Goal: Task Accomplishment & Management: Manage account settings

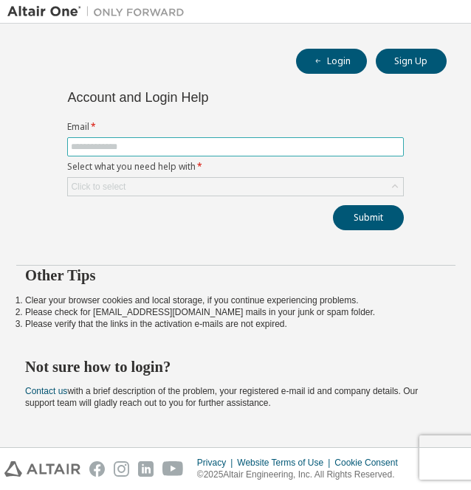
click at [162, 146] on input "text" at bounding box center [235, 147] width 329 height 12
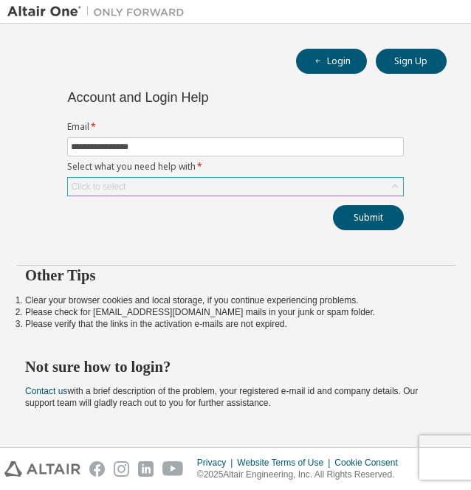
click at [174, 181] on div "Click to select" at bounding box center [235, 187] width 335 height 18
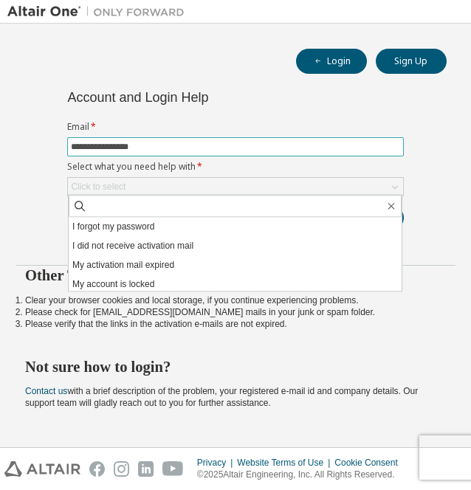
click at [191, 147] on input "**********" at bounding box center [235, 147] width 329 height 12
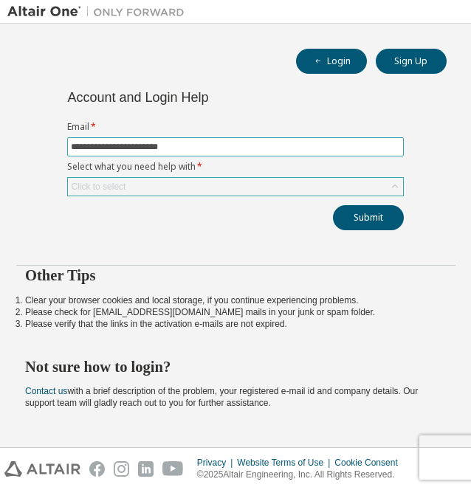
type input "**********"
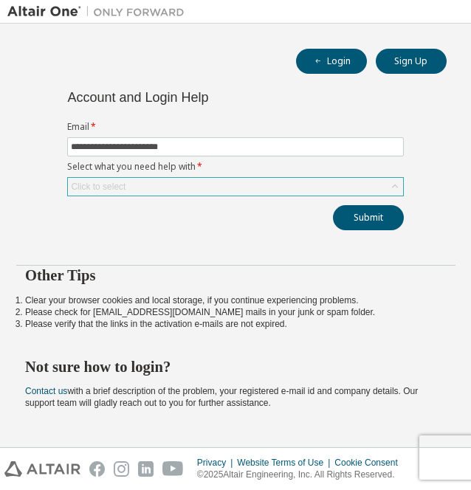
click at [168, 182] on div "Click to select" at bounding box center [235, 187] width 335 height 18
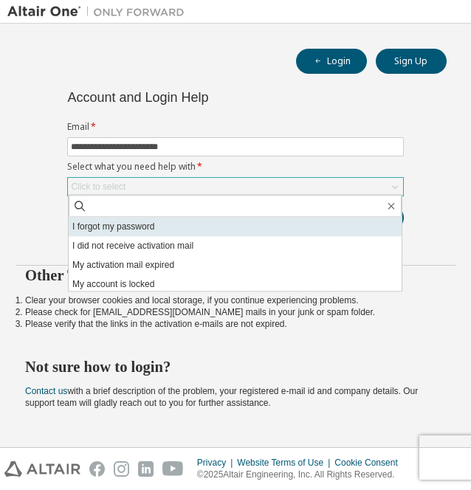
click at [141, 228] on li "I forgot my password" at bounding box center [235, 226] width 333 height 19
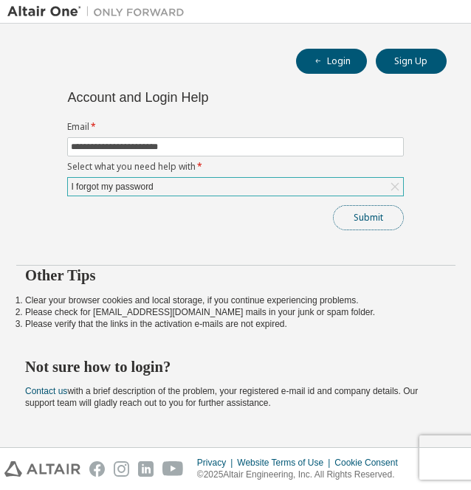
click at [386, 210] on button "Submit" at bounding box center [368, 217] width 71 height 25
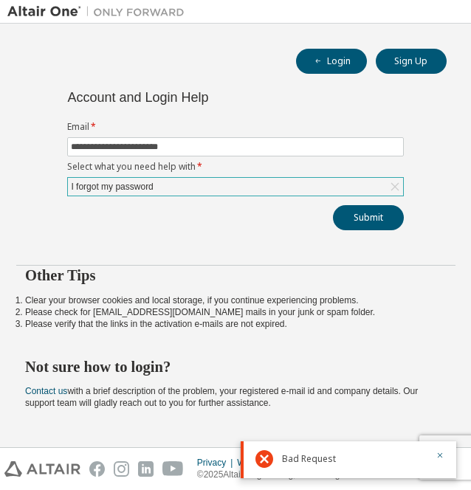
click at [279, 189] on div "I forgot my password" at bounding box center [235, 187] width 335 height 18
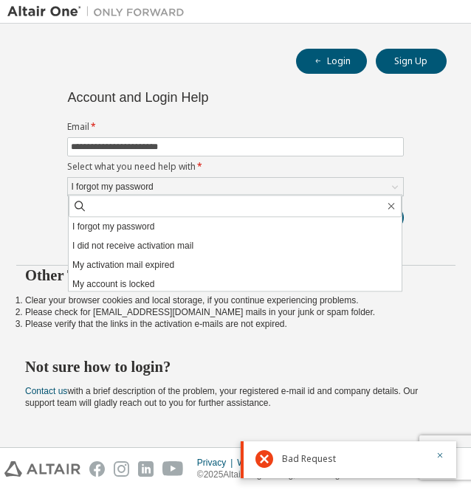
click at [4, 192] on div "**********" at bounding box center [235, 235] width 471 height 423
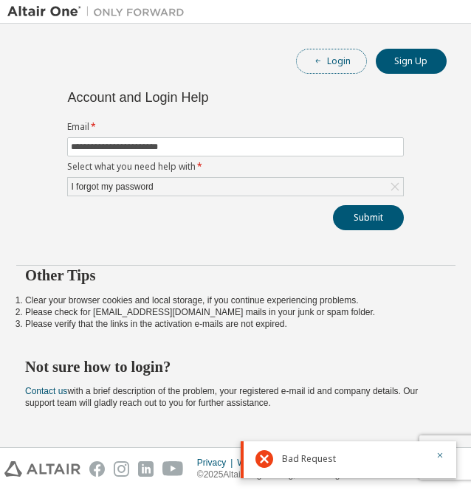
click at [323, 61] on span "button" at bounding box center [318, 61] width 12 height 12
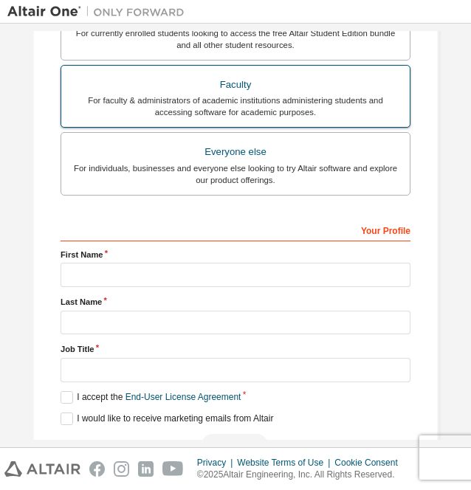
scroll to position [416, 0]
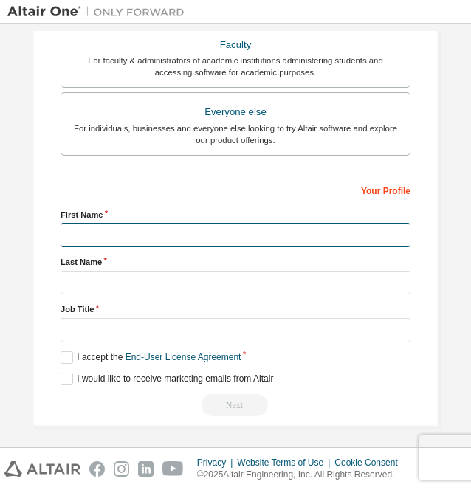
click at [167, 239] on input "text" at bounding box center [235, 235] width 350 height 24
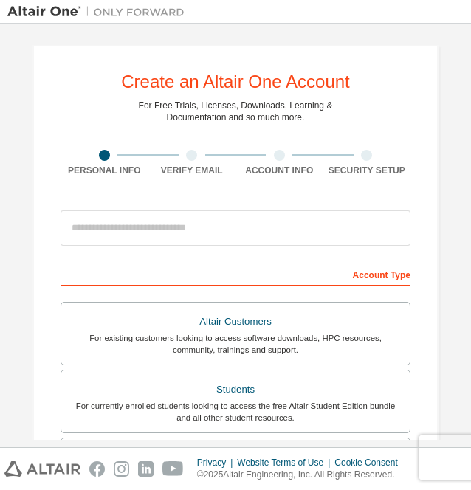
scroll to position [0, 0]
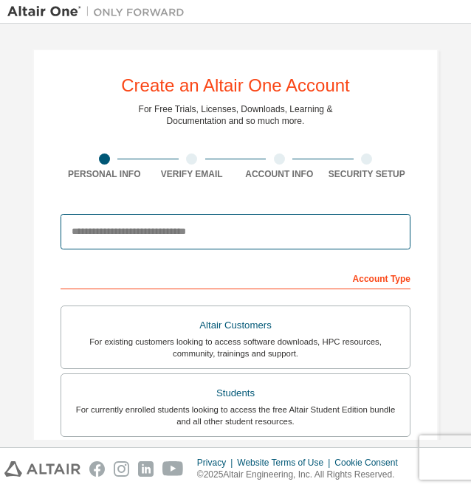
click at [95, 232] on input "email" at bounding box center [235, 231] width 350 height 35
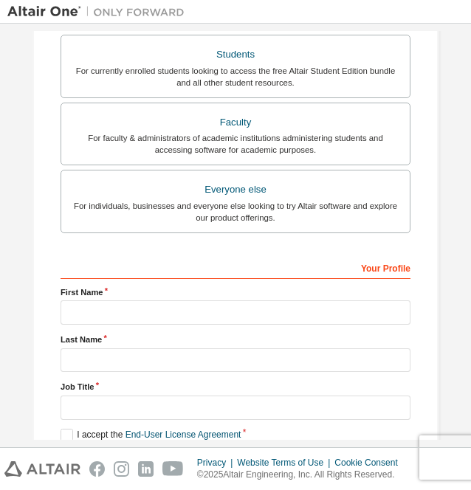
scroll to position [416, 0]
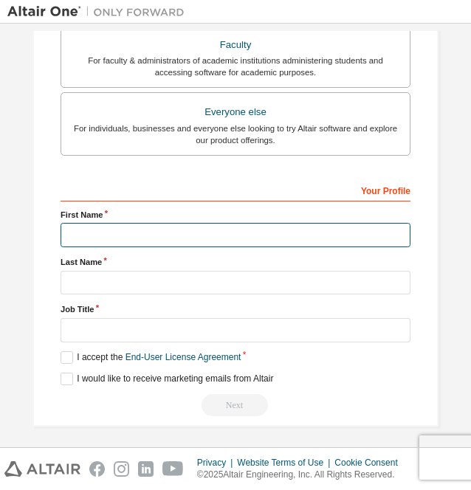
click at [108, 223] on input "text" at bounding box center [235, 235] width 350 height 24
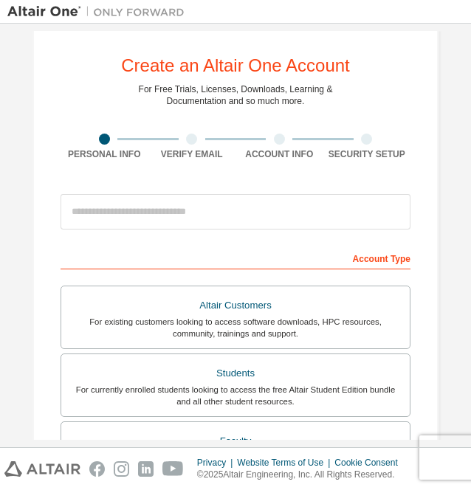
scroll to position [0, 0]
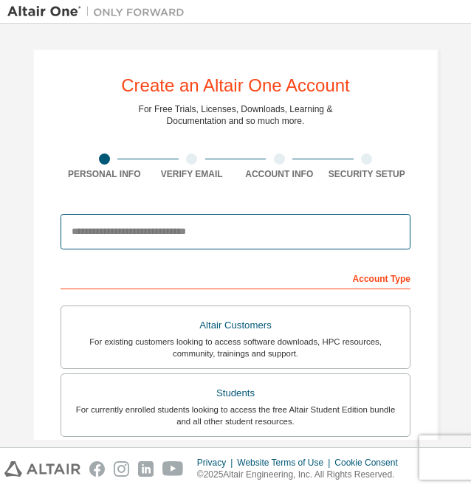
click at [108, 221] on input "email" at bounding box center [235, 231] width 350 height 35
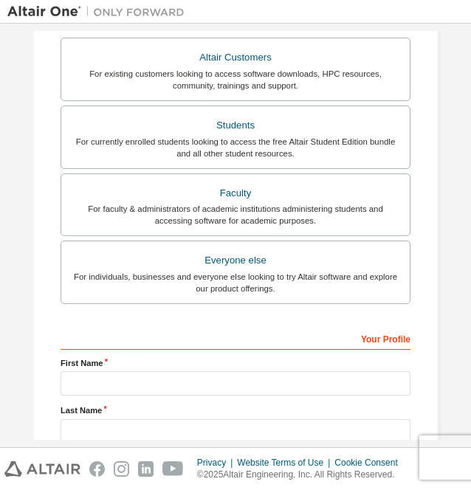
scroll to position [269, 0]
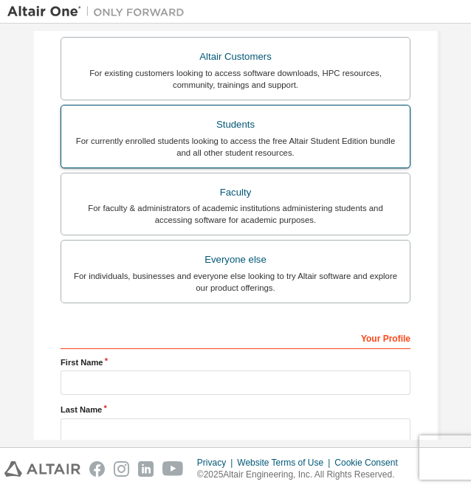
click at [232, 142] on div "For currently enrolled students looking to access the free Altair Student Editi…" at bounding box center [235, 147] width 331 height 24
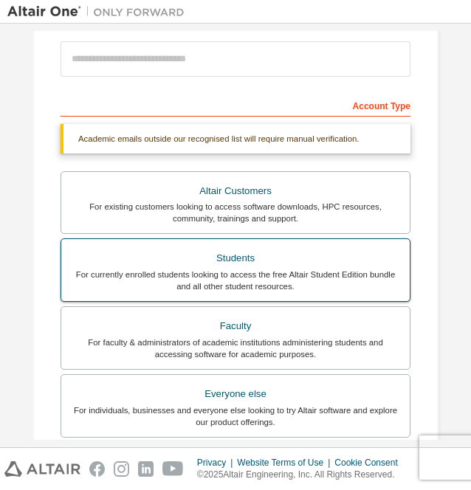
scroll to position [172, 0]
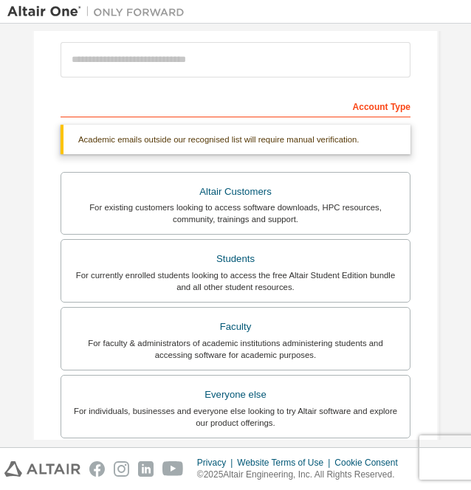
click at [168, 100] on div "Account Type" at bounding box center [235, 106] width 350 height 24
click at [159, 110] on div "Account Type" at bounding box center [235, 106] width 350 height 24
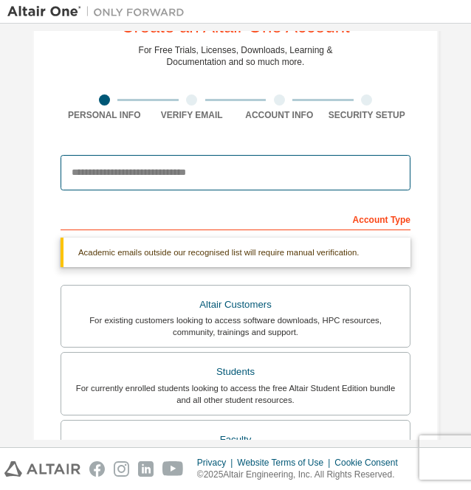
click at [128, 169] on input "email" at bounding box center [235, 172] width 350 height 35
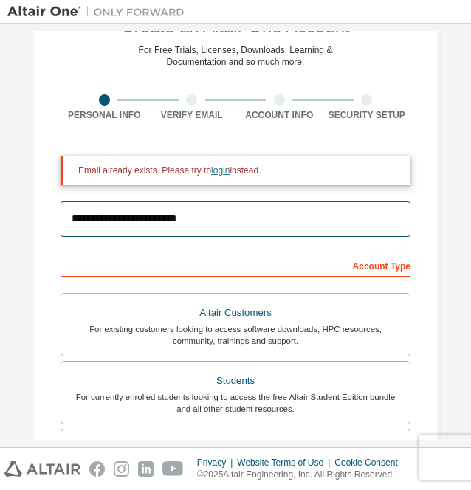
type input "**********"
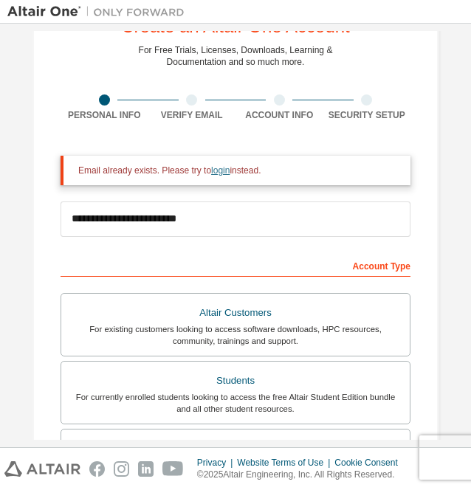
click at [211, 170] on link "login" at bounding box center [220, 170] width 18 height 10
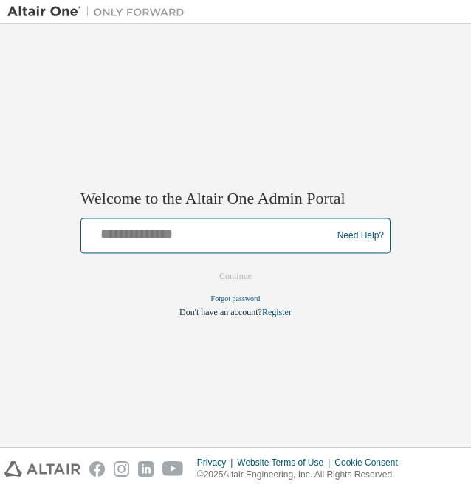
click at [179, 234] on input "text" at bounding box center [208, 232] width 243 height 21
click at [178, 238] on input "text" at bounding box center [208, 232] width 243 height 21
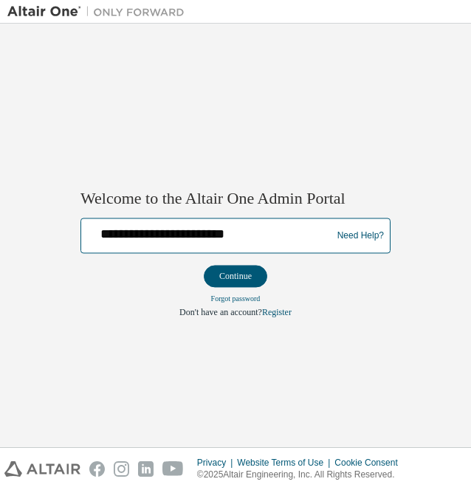
type input "**********"
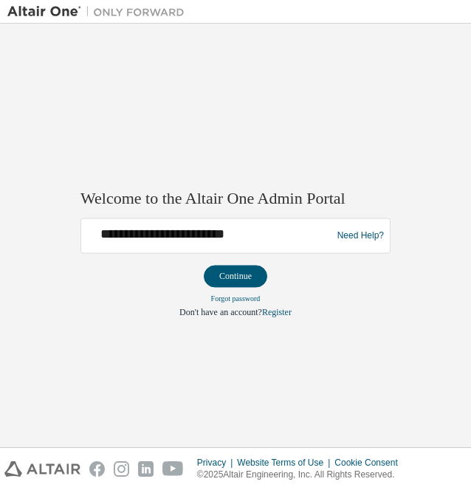
click at [215, 293] on div "Forgot password" at bounding box center [235, 299] width 310 height 13
click at [225, 295] on link "Forgot password" at bounding box center [235, 299] width 49 height 8
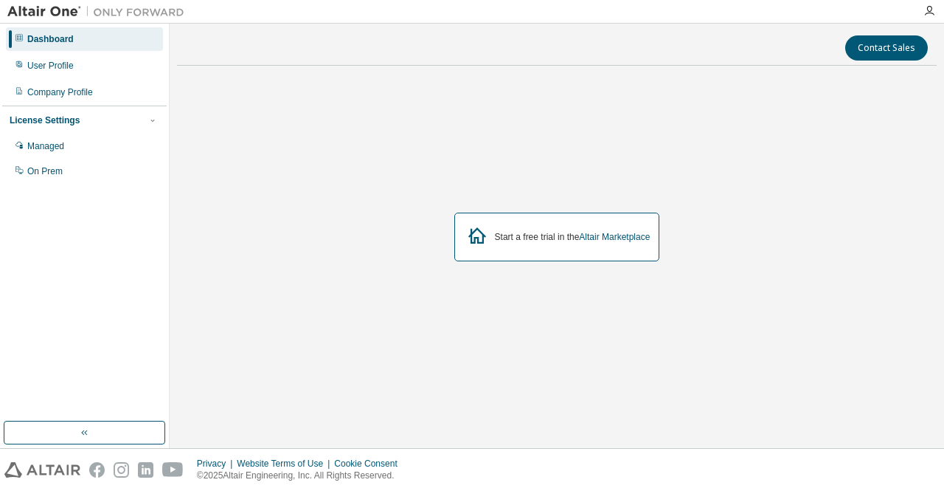
click at [552, 231] on div "Start a free trial in the Altair Marketplace" at bounding box center [573, 237] width 156 height 12
click at [598, 233] on link "Altair Marketplace" at bounding box center [614, 237] width 71 height 10
